Goal: Task Accomplishment & Management: Use online tool/utility

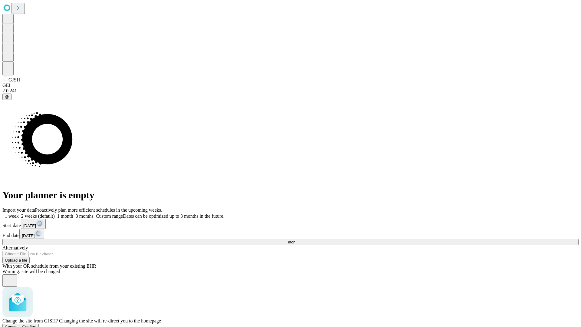
click at [37, 324] on span "Confirm" at bounding box center [29, 326] width 14 height 5
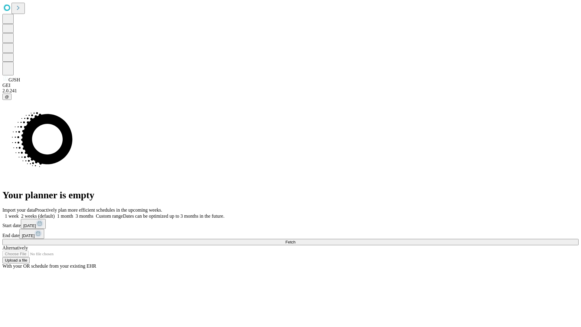
click at [55, 213] on label "2 weeks (default)" at bounding box center [37, 215] width 36 height 5
click at [295, 239] on span "Fetch" at bounding box center [290, 241] width 10 height 5
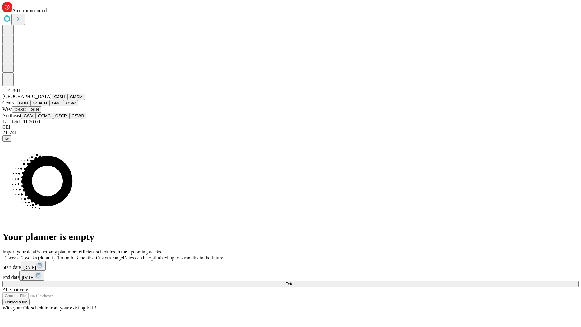
click at [67, 100] on button "GMCM" at bounding box center [76, 96] width 18 height 6
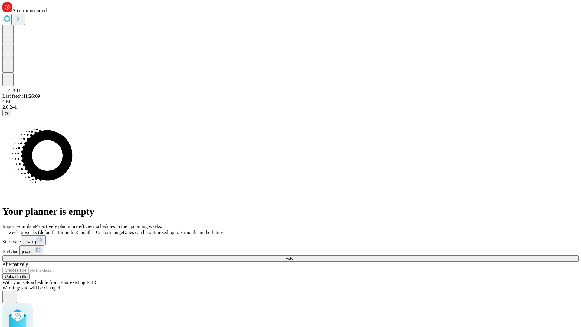
click at [55, 229] on label "2 weeks (default)" at bounding box center [37, 231] width 36 height 5
click at [295, 256] on span "Fetch" at bounding box center [290, 258] width 10 height 5
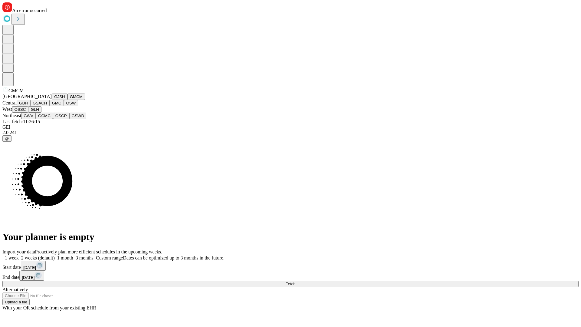
click at [30, 106] on button "GBH" at bounding box center [24, 103] width 14 height 6
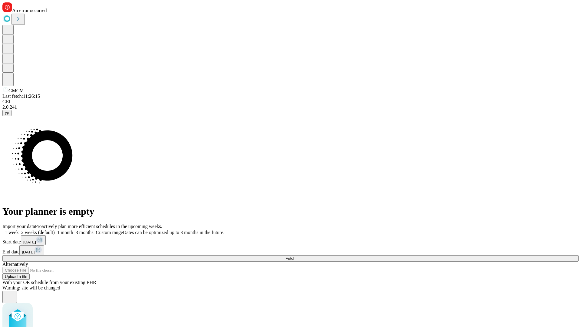
click at [55, 229] on label "2 weeks (default)" at bounding box center [37, 231] width 36 height 5
click at [295, 256] on span "Fetch" at bounding box center [290, 258] width 10 height 5
click at [55, 229] on label "2 weeks (default)" at bounding box center [37, 231] width 36 height 5
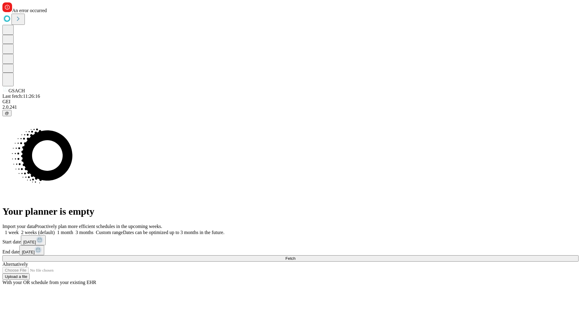
click at [295, 256] on span "Fetch" at bounding box center [290, 258] width 10 height 5
click at [55, 229] on label "2 weeks (default)" at bounding box center [37, 231] width 36 height 5
click at [295, 256] on span "Fetch" at bounding box center [290, 258] width 10 height 5
click at [55, 229] on label "2 weeks (default)" at bounding box center [37, 231] width 36 height 5
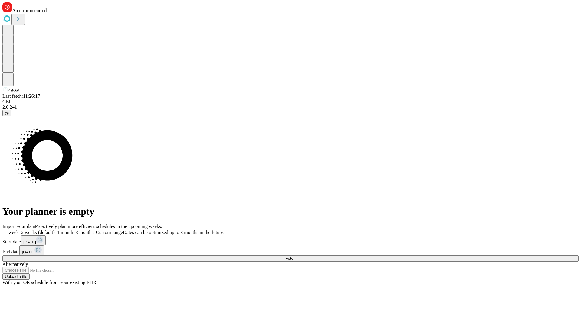
click at [295, 256] on span "Fetch" at bounding box center [290, 258] width 10 height 5
click at [55, 229] on label "2 weeks (default)" at bounding box center [37, 231] width 36 height 5
click at [295, 256] on span "Fetch" at bounding box center [290, 258] width 10 height 5
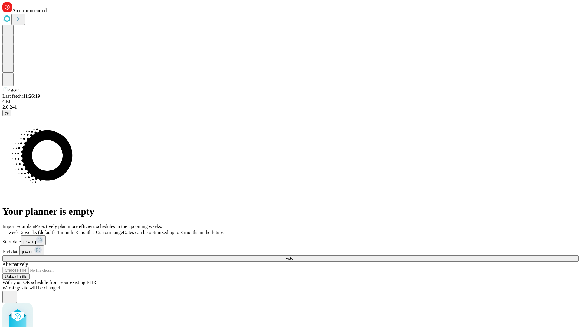
click at [55, 229] on label "2 weeks (default)" at bounding box center [37, 231] width 36 height 5
click at [295, 256] on span "Fetch" at bounding box center [290, 258] width 10 height 5
click at [55, 229] on label "2 weeks (default)" at bounding box center [37, 231] width 36 height 5
click at [295, 256] on span "Fetch" at bounding box center [290, 258] width 10 height 5
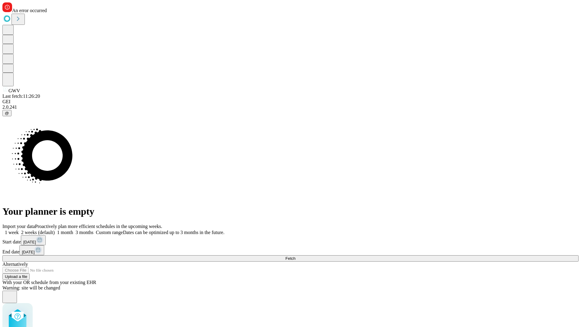
click at [55, 229] on label "2 weeks (default)" at bounding box center [37, 231] width 36 height 5
click at [295, 256] on span "Fetch" at bounding box center [290, 258] width 10 height 5
click at [55, 229] on label "2 weeks (default)" at bounding box center [37, 231] width 36 height 5
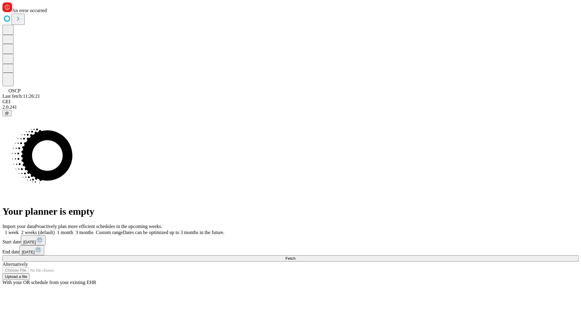
click at [295, 256] on span "Fetch" at bounding box center [290, 258] width 10 height 5
